Goal: Find contact information: Obtain details needed to contact an individual or organization

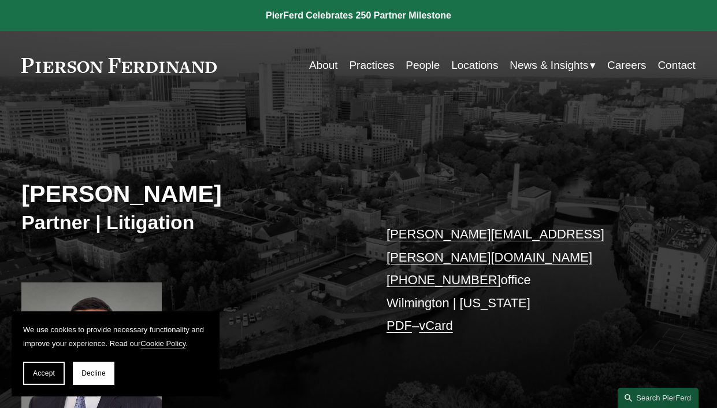
click at [680, 61] on link "Contact" at bounding box center [677, 65] width 38 height 22
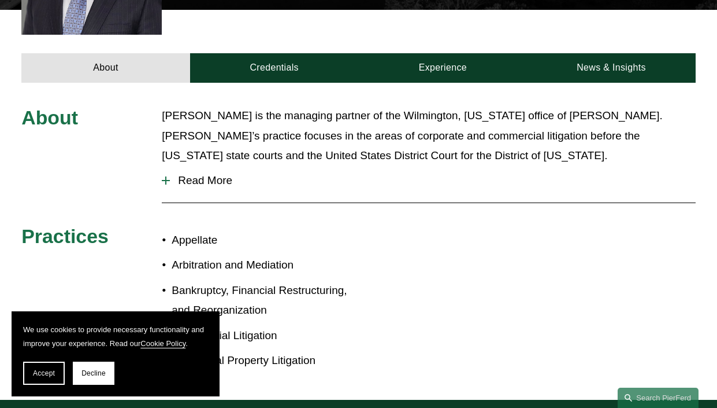
scroll to position [415, 0]
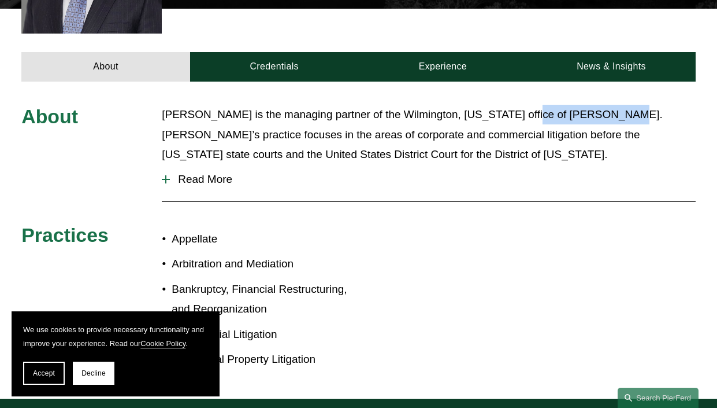
drag, startPoint x: 510, startPoint y: 92, endPoint x: 599, endPoint y: 93, distance: 89.0
click at [599, 105] on p "Carl Neff is the managing partner of the Wilmington, Delaware office of Pierson…" at bounding box center [429, 134] width 534 height 59
copy p "Pierson Ferdinand"
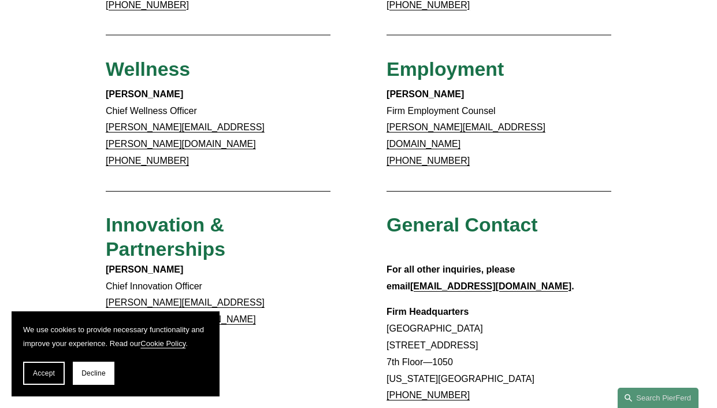
scroll to position [788, 0]
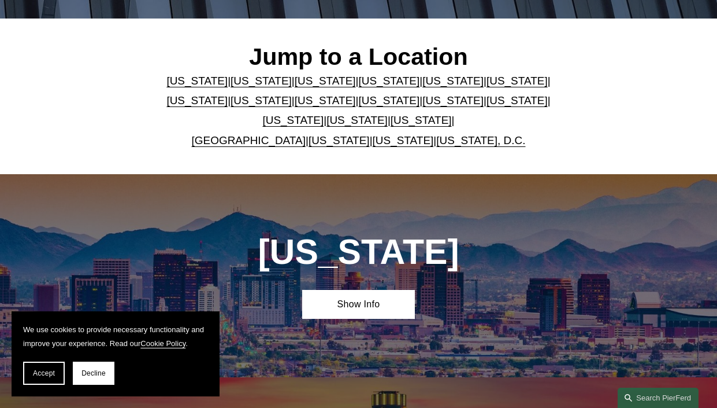
scroll to position [332, 0]
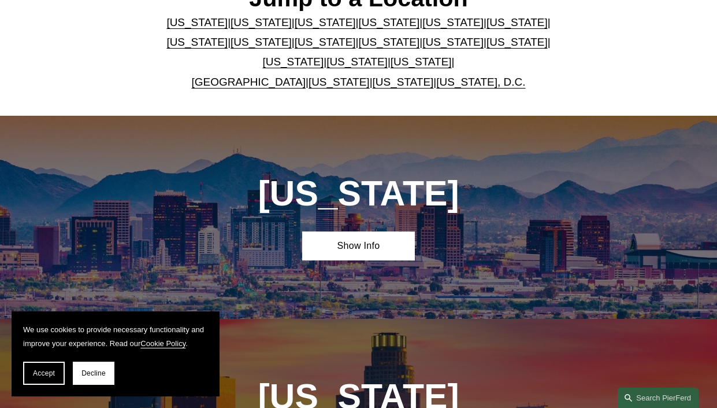
click at [382, 23] on link "Delaware" at bounding box center [389, 22] width 61 height 12
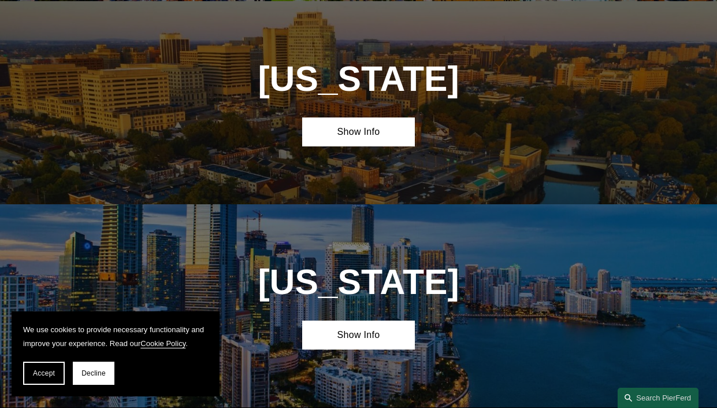
scroll to position [1056, 0]
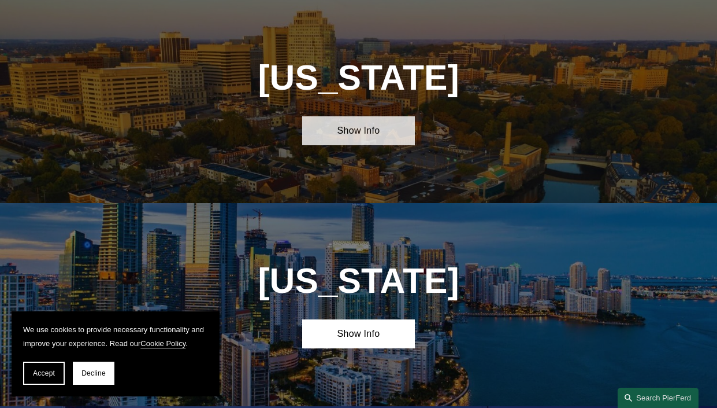
click at [357, 120] on link "Show Info" at bounding box center [358, 130] width 112 height 29
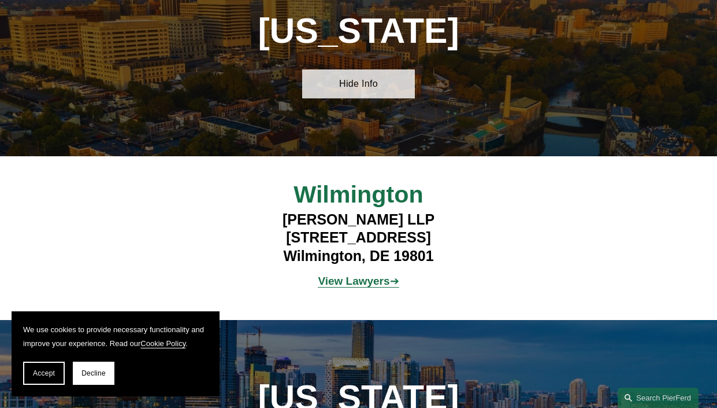
scroll to position [1105, 0]
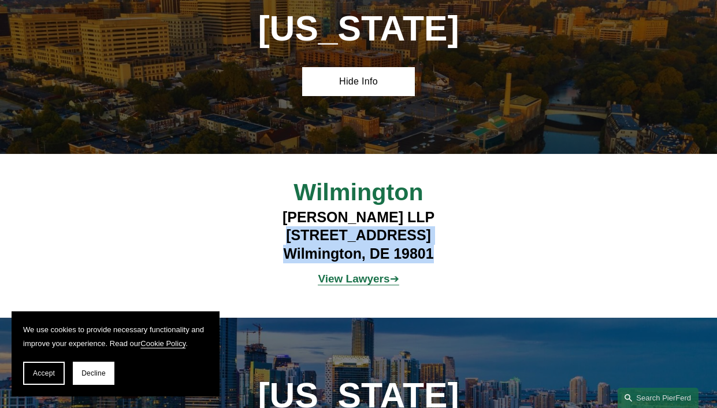
drag, startPoint x: 430, startPoint y: 257, endPoint x: 290, endPoint y: 239, distance: 141.1
click at [290, 239] on h4 "Pierson Ferdinand LLP 112 French Street Wilmington, DE 19801" at bounding box center [358, 235] width 281 height 55
copy h4 "112 French Street Wilmington, DE 19801"
